Goal: Transaction & Acquisition: Book appointment/travel/reservation

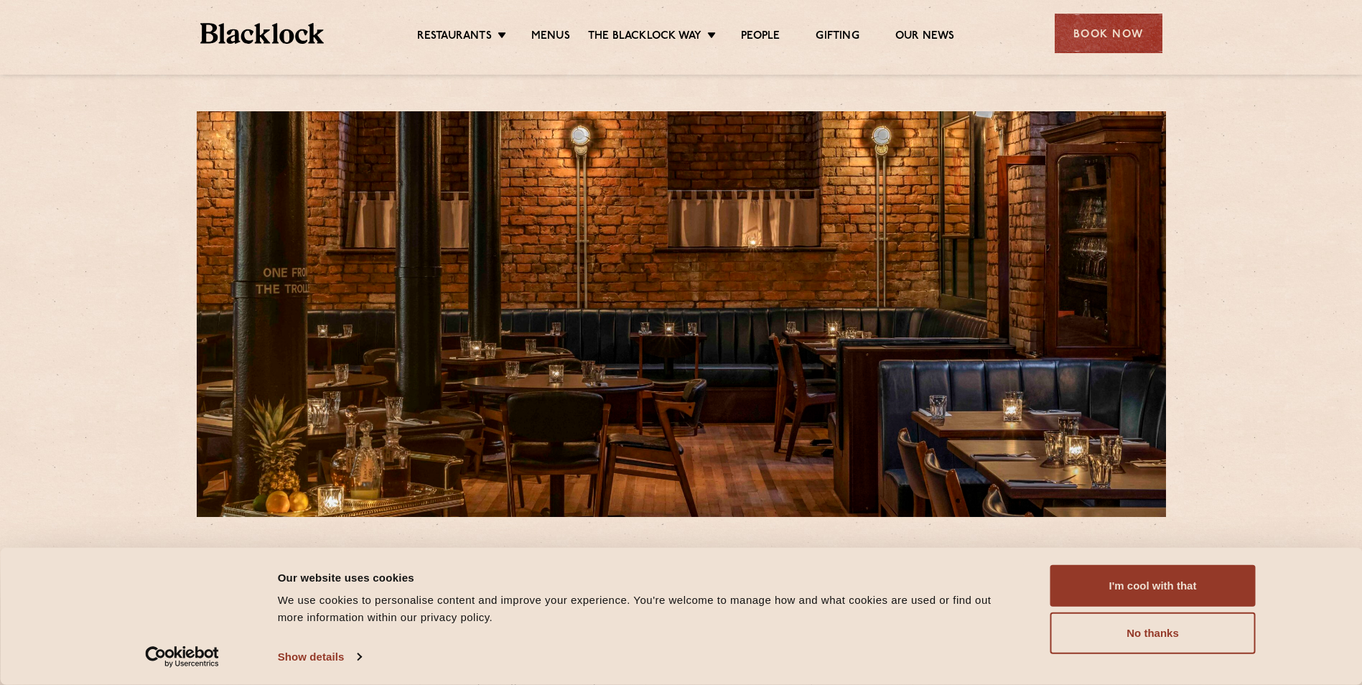
click at [529, 37] on li "Menus" at bounding box center [551, 37] width 75 height 16
click at [539, 34] on link "Menus" at bounding box center [550, 37] width 39 height 16
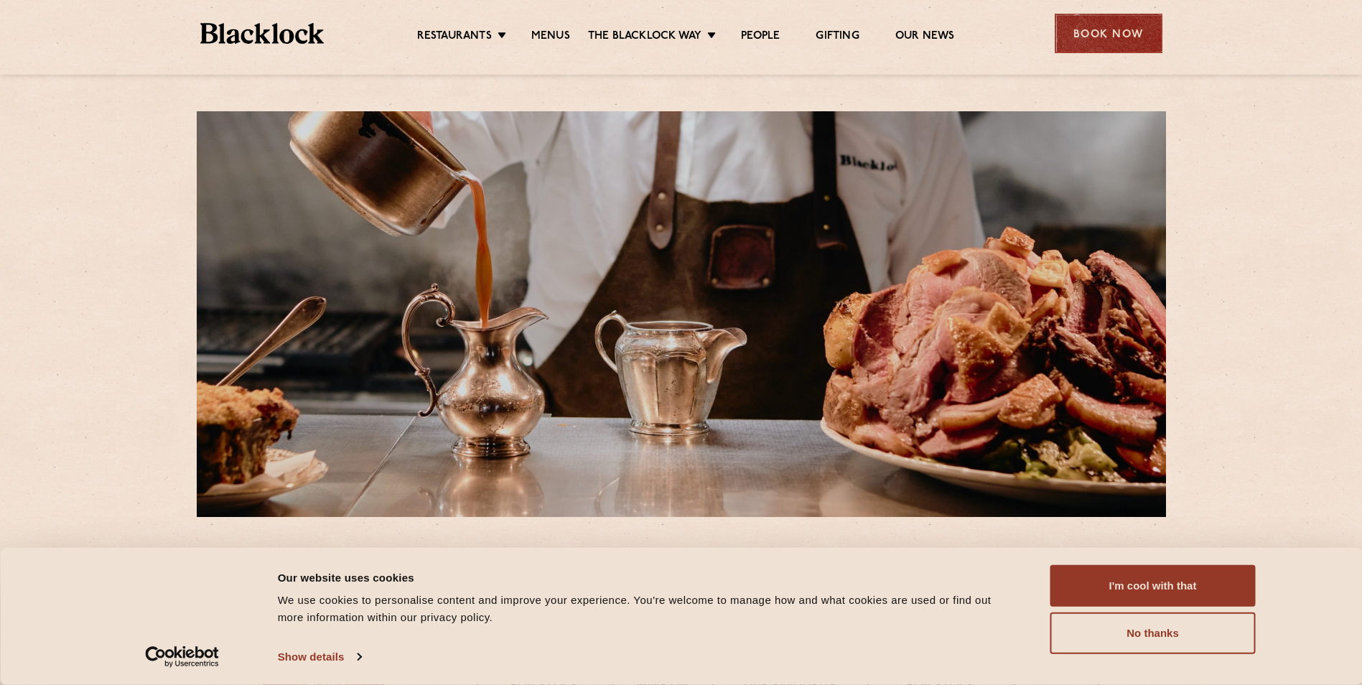
click at [1113, 35] on div "Book Now" at bounding box center [1109, 34] width 108 height 40
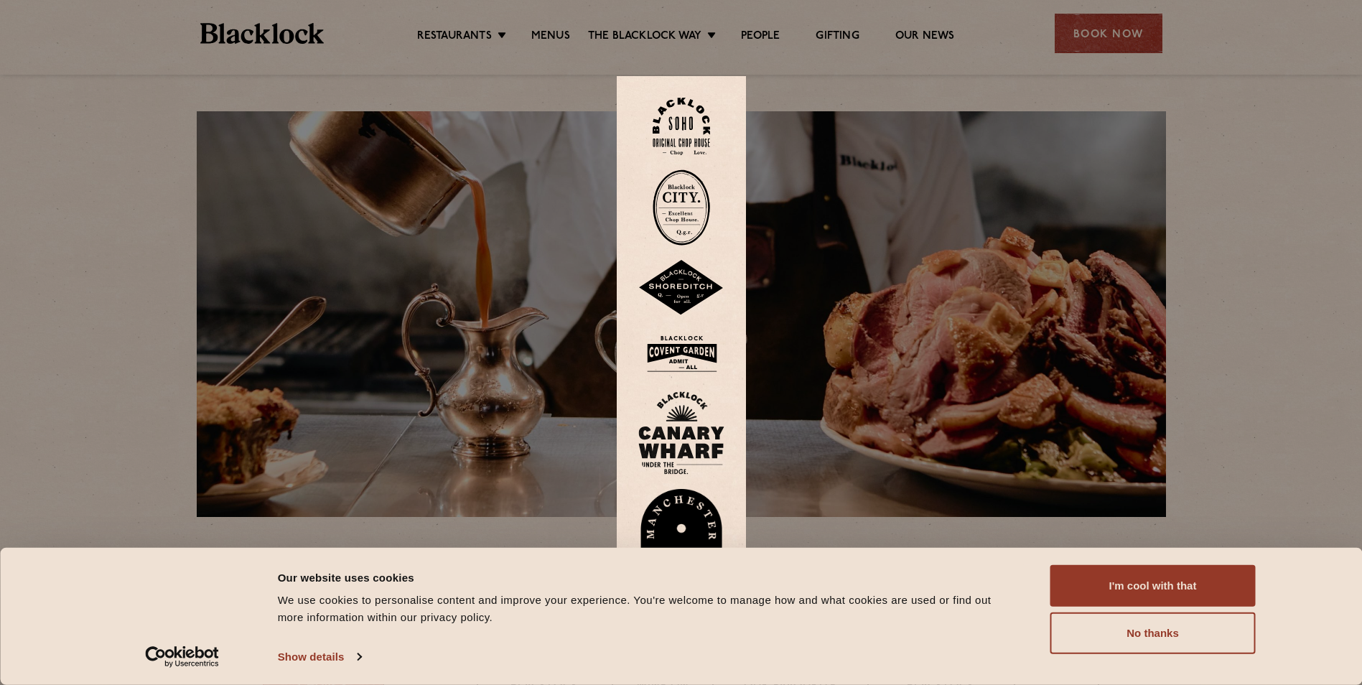
click at [687, 513] on img at bounding box center [681, 538] width 86 height 99
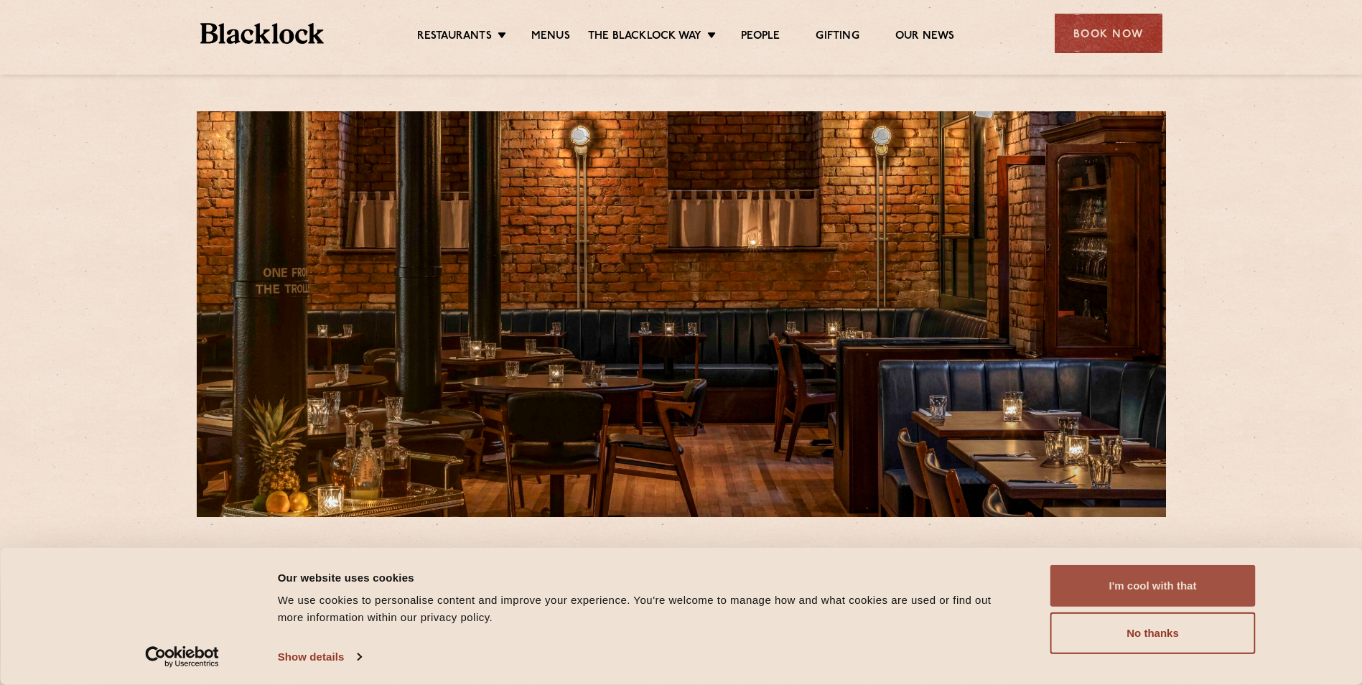
click at [1123, 588] on button "I'm cool with that" at bounding box center [1153, 586] width 205 height 42
